Goal: Transaction & Acquisition: Purchase product/service

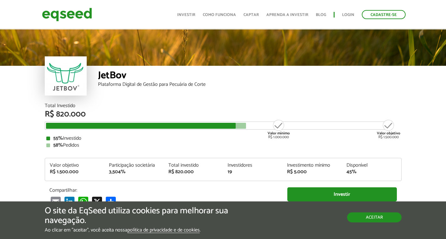
click at [397, 217] on button "Aceitar" at bounding box center [374, 217] width 54 height 10
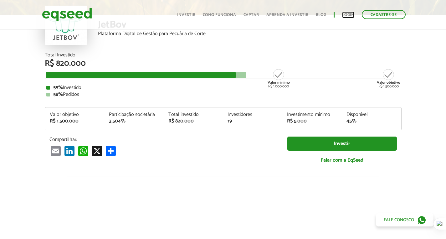
click at [344, 13] on link "Login" at bounding box center [348, 15] width 12 height 4
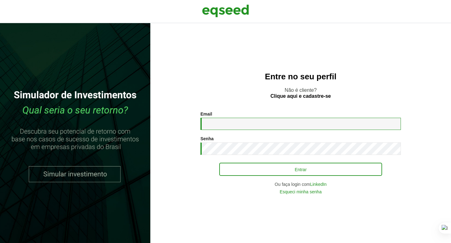
type input "**********"
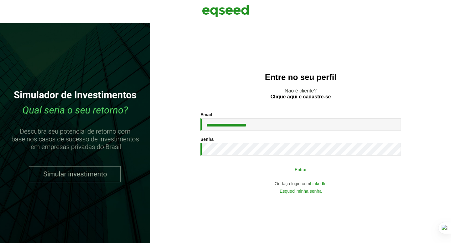
click at [324, 168] on button "Entrar" at bounding box center [300, 170] width 163 height 12
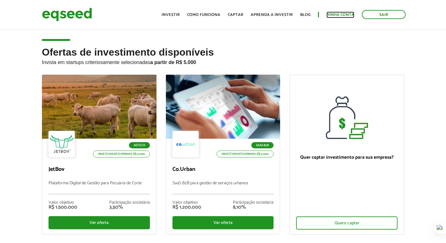
click at [338, 15] on link "Minha conta" at bounding box center [340, 15] width 28 height 4
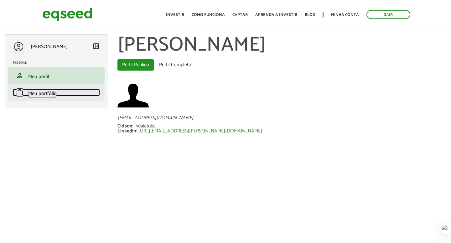
click at [53, 92] on span "Meu portfólio" at bounding box center [42, 93] width 28 height 8
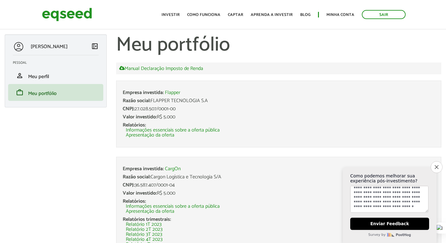
scroll to position [17, 0]
type textarea "**********"
click at [401, 224] on button "Enviar Feedback" at bounding box center [389, 224] width 80 height 13
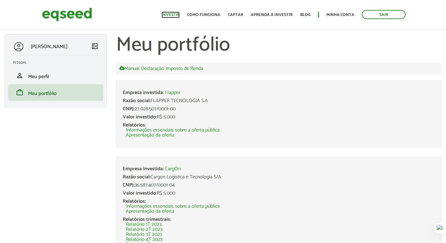
click at [178, 17] on link "Investir" at bounding box center [170, 15] width 18 height 4
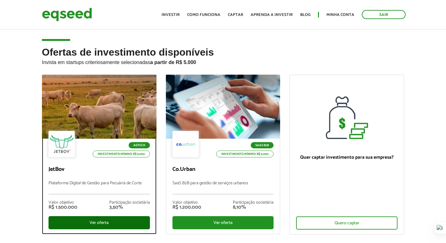
click at [108, 221] on div "Ver oferta" at bounding box center [99, 223] width 101 height 13
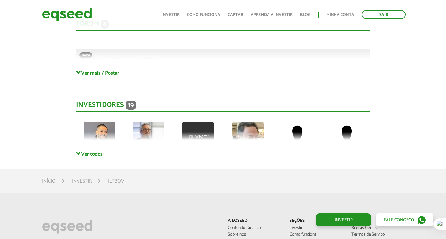
scroll to position [1670, 0]
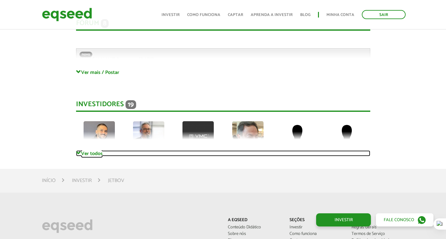
click at [92, 150] on link "Ver todos" at bounding box center [223, 153] width 294 height 6
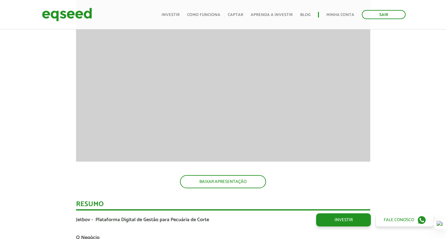
scroll to position [843, 0]
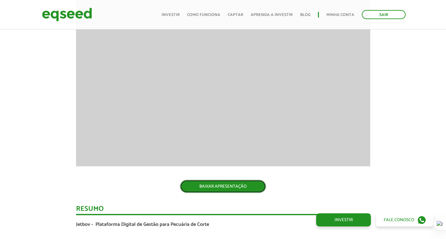
click at [213, 182] on link "BAIXAR APRESENTAÇÃO" at bounding box center [223, 186] width 86 height 13
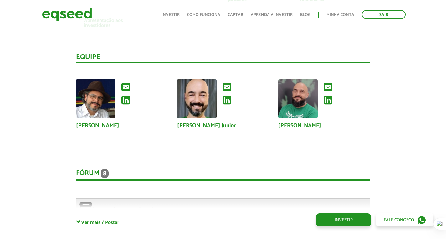
scroll to position [1567, 0]
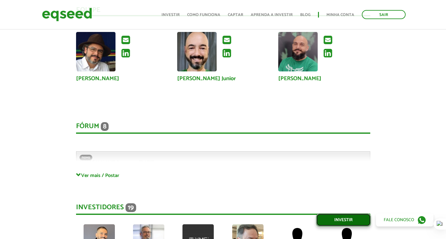
click at [351, 219] on link "Investir" at bounding box center [343, 219] width 55 height 13
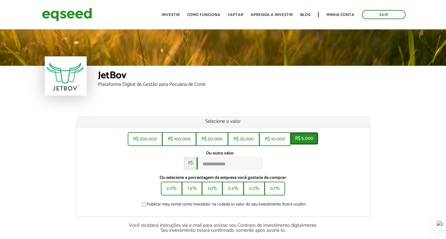
click at [305, 142] on button "R$ 5.000" at bounding box center [304, 138] width 28 height 13
type input "*****"
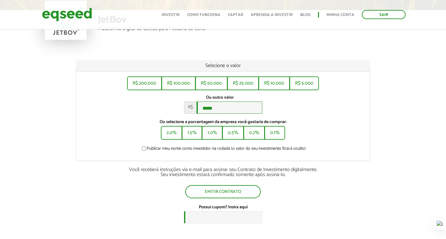
scroll to position [59, 0]
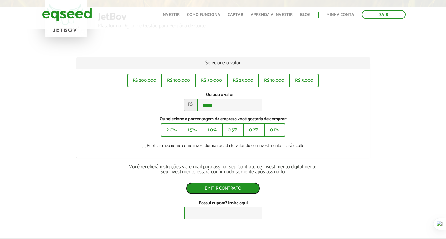
click at [248, 194] on button "Emitir contrato" at bounding box center [223, 188] width 74 height 12
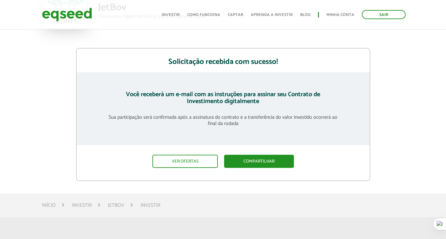
scroll to position [94, 0]
